Goal: Task Accomplishment & Management: Complete application form

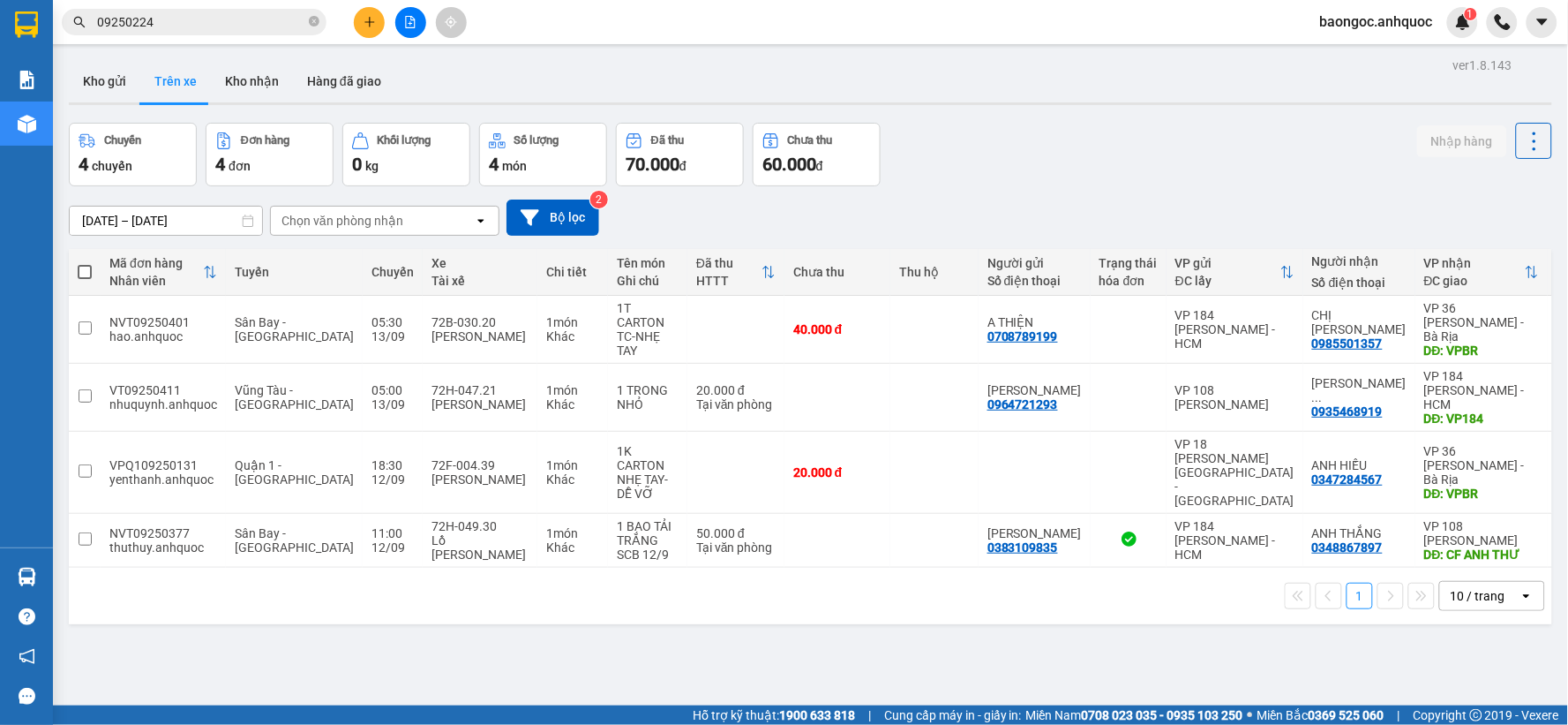
click at [239, 12] on input "09250224" at bounding box center [201, 21] width 209 height 19
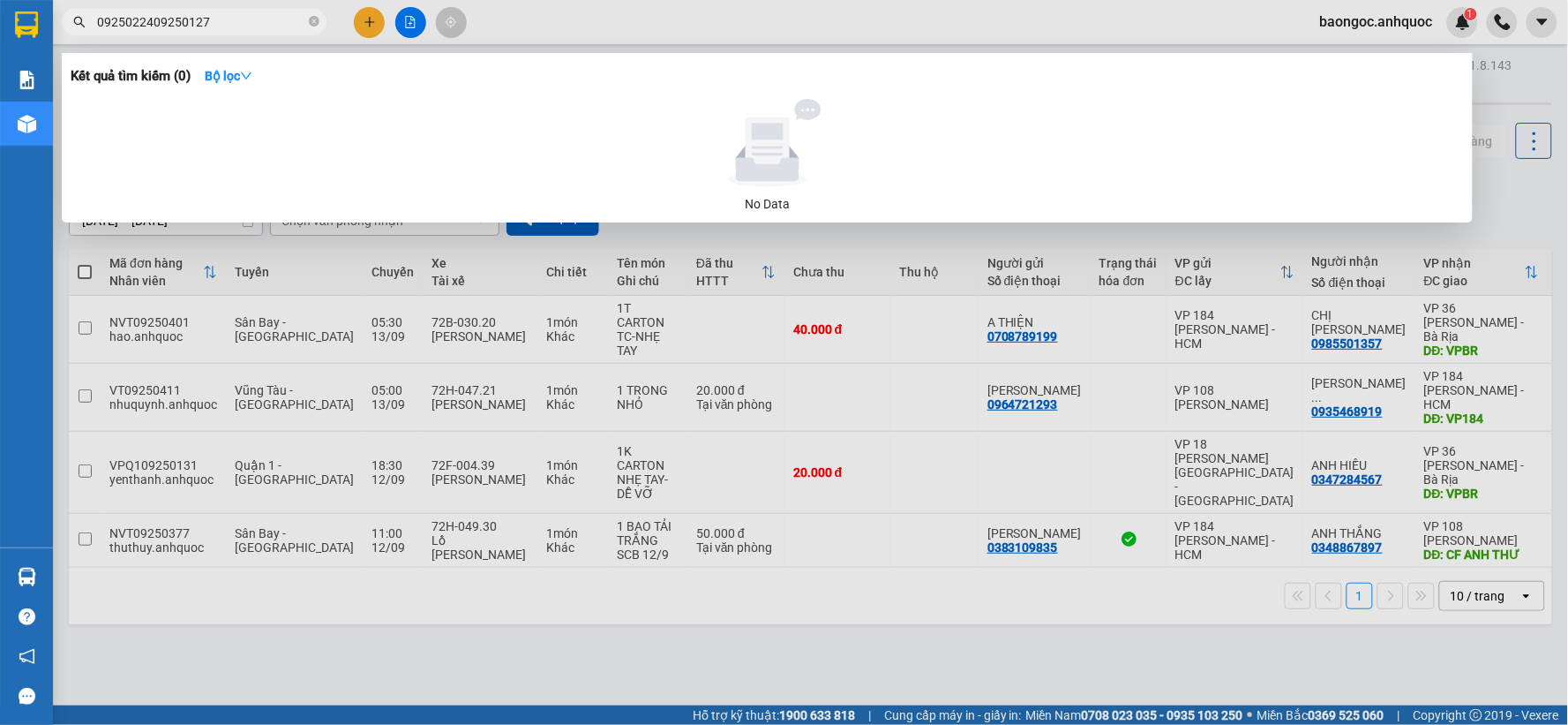
drag, startPoint x: 152, startPoint y: 27, endPoint x: 55, endPoint y: 30, distance: 97.0
click at [55, 30] on div "0925022409250127" at bounding box center [172, 22] width 345 height 27
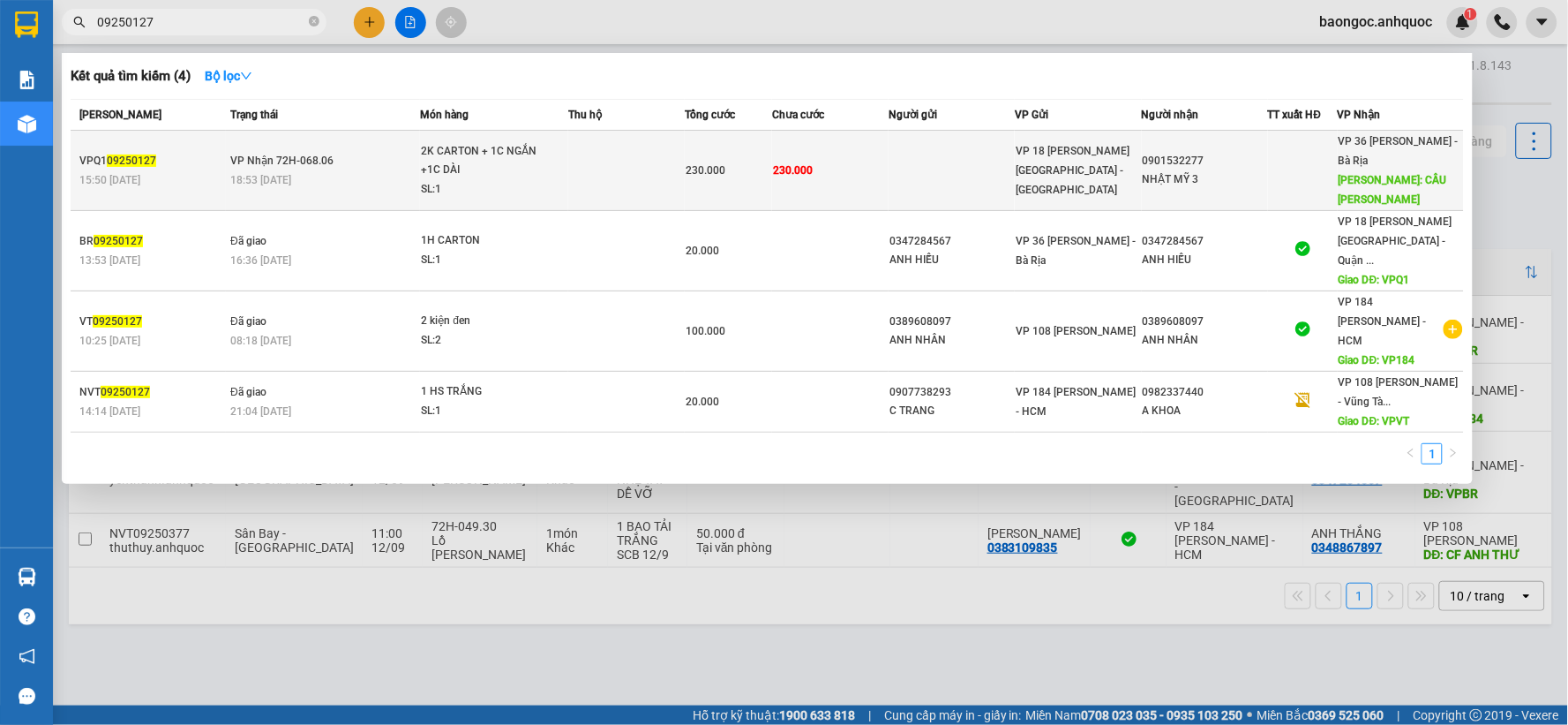
type input "09250127"
click at [448, 162] on div "2K CARTON + 1C NGẮN +1C DÀI" at bounding box center [487, 161] width 133 height 38
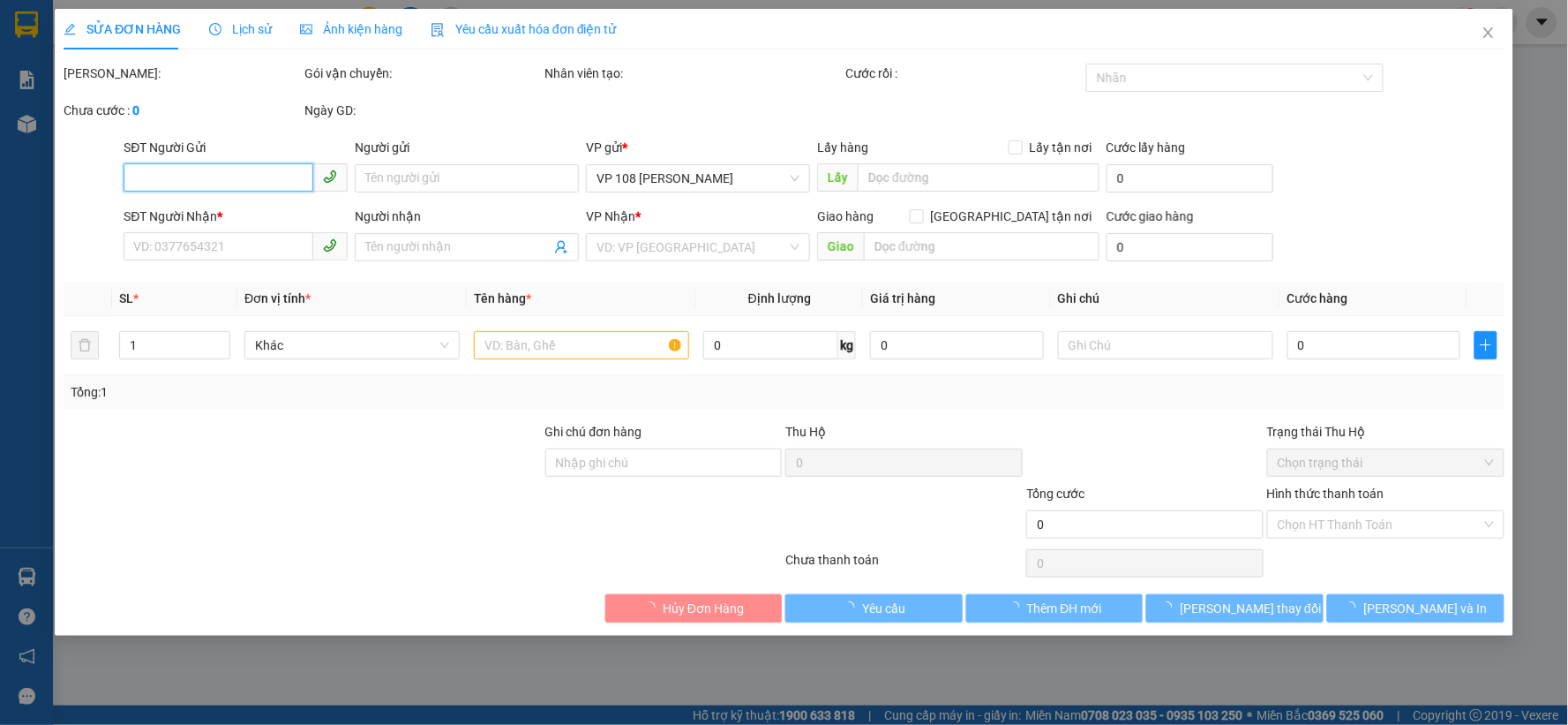
type input "0901532277"
type input "NHẬT MỸ 3"
type input "CẦU NGỌC HÀ"
type input "230.000"
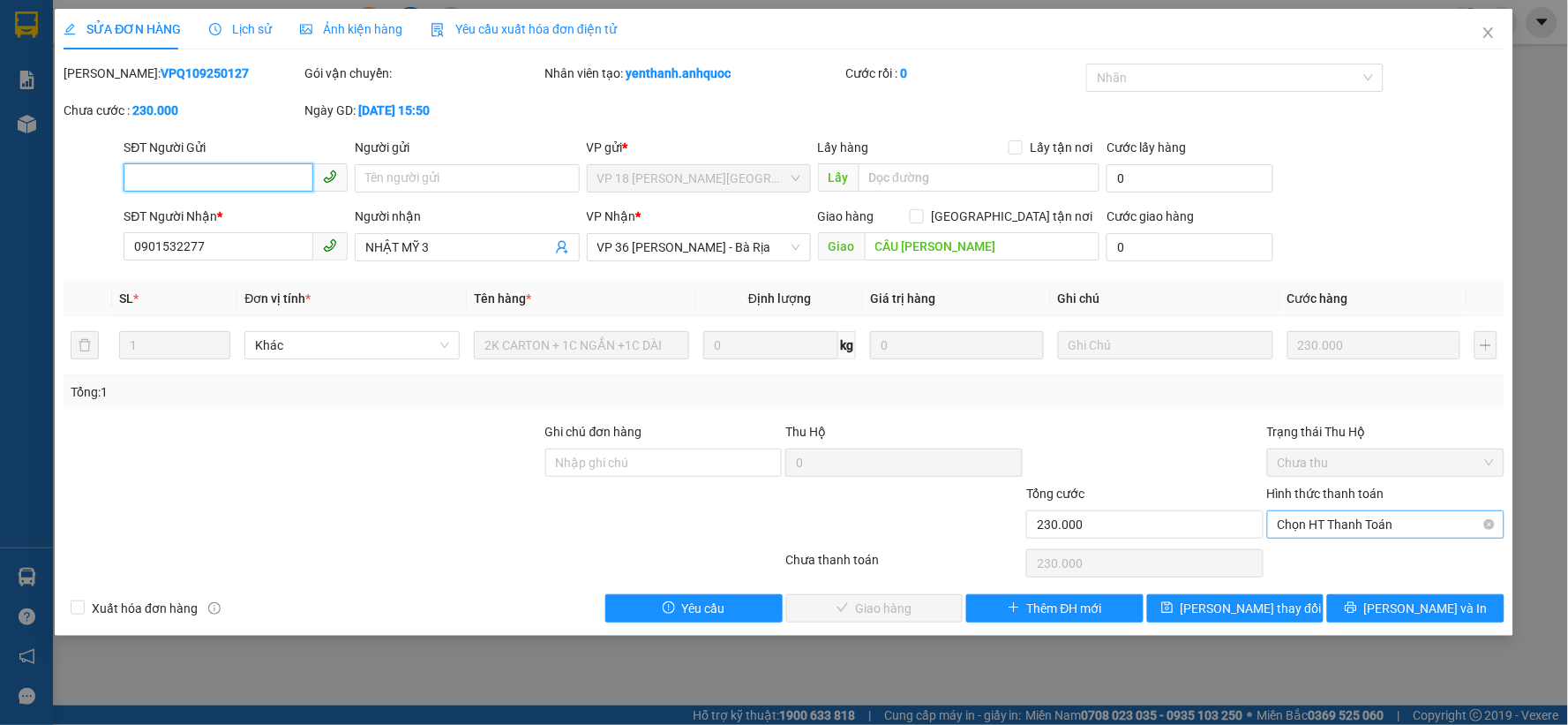
click at [1355, 525] on span "Chọn HT Thanh Toán" at bounding box center [1386, 524] width 217 height 27
click at [1352, 562] on div "Tại văn phòng" at bounding box center [1387, 559] width 217 height 19
type input "0"
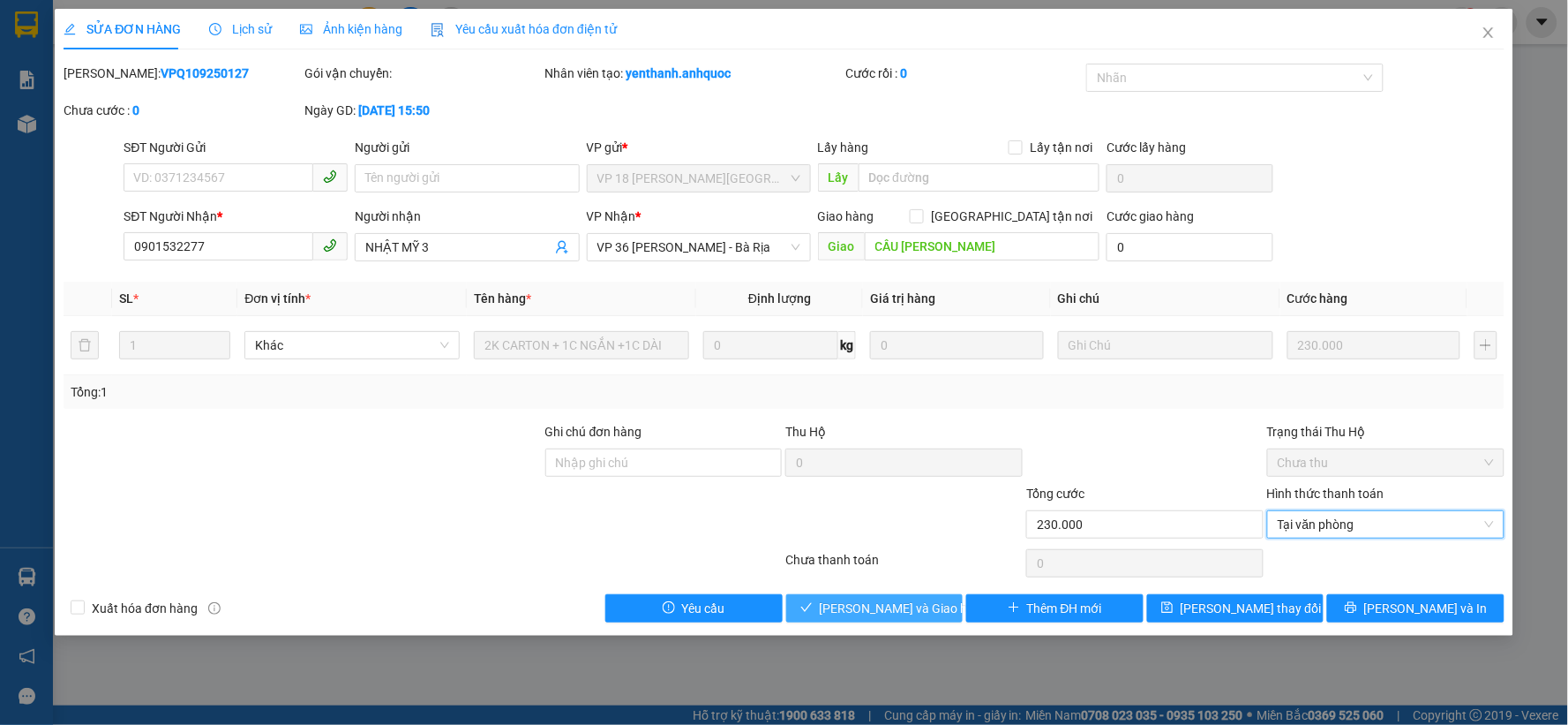
click at [943, 606] on button "Lưu và Giao hàng" at bounding box center [875, 608] width 178 height 28
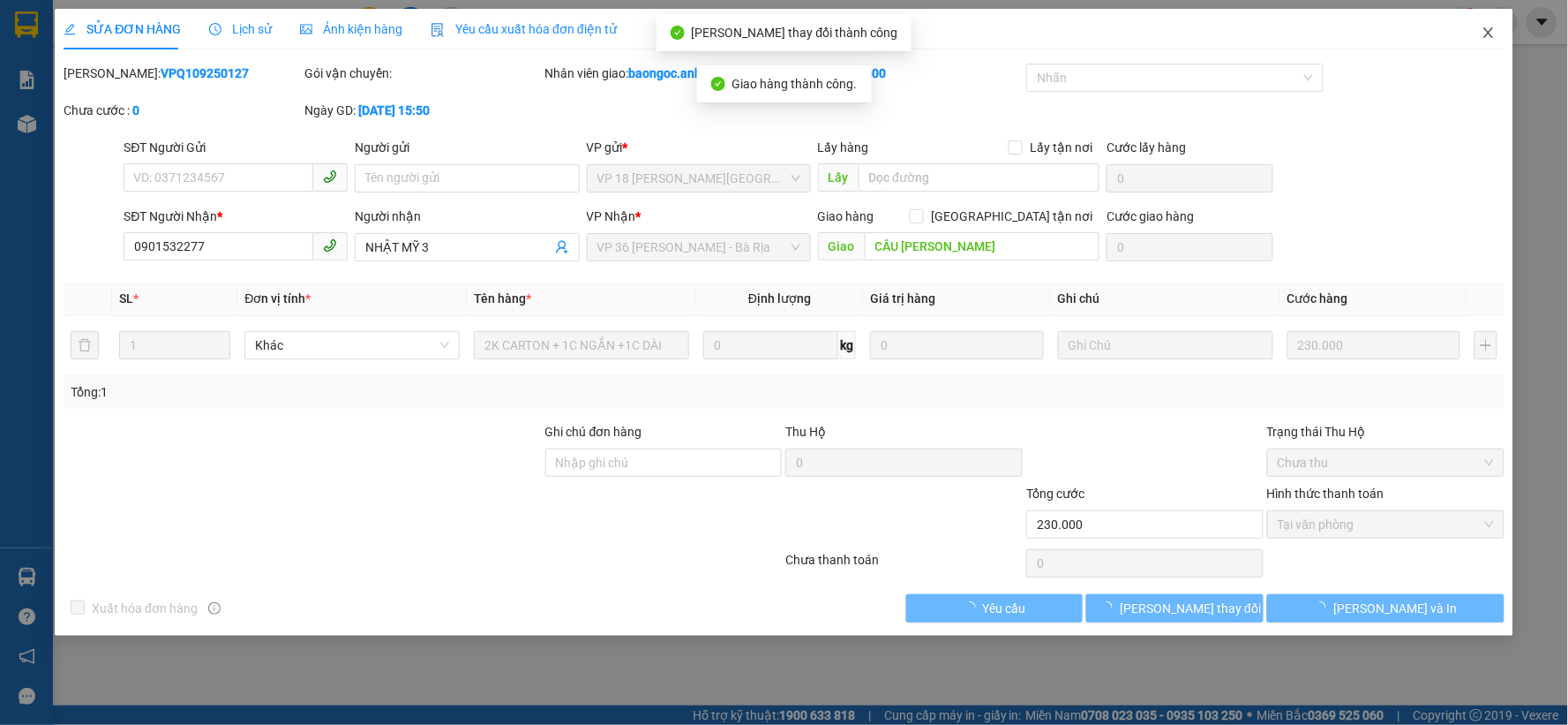
click at [1485, 38] on icon "close" at bounding box center [1489, 32] width 10 height 11
